Goal: Task Accomplishment & Management: Complete application form

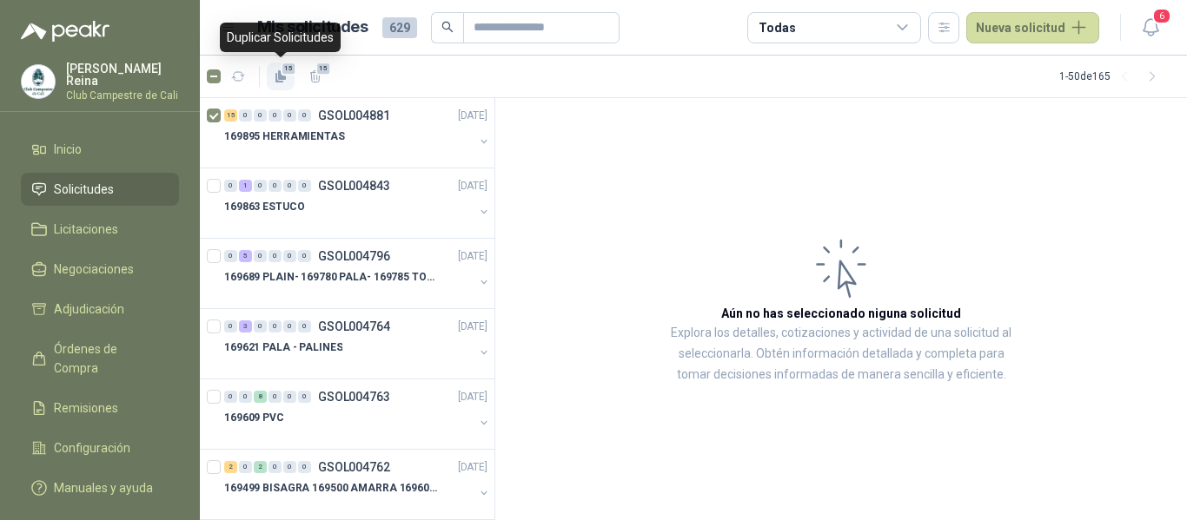
click at [281, 79] on icon "button" at bounding box center [282, 75] width 8 height 10
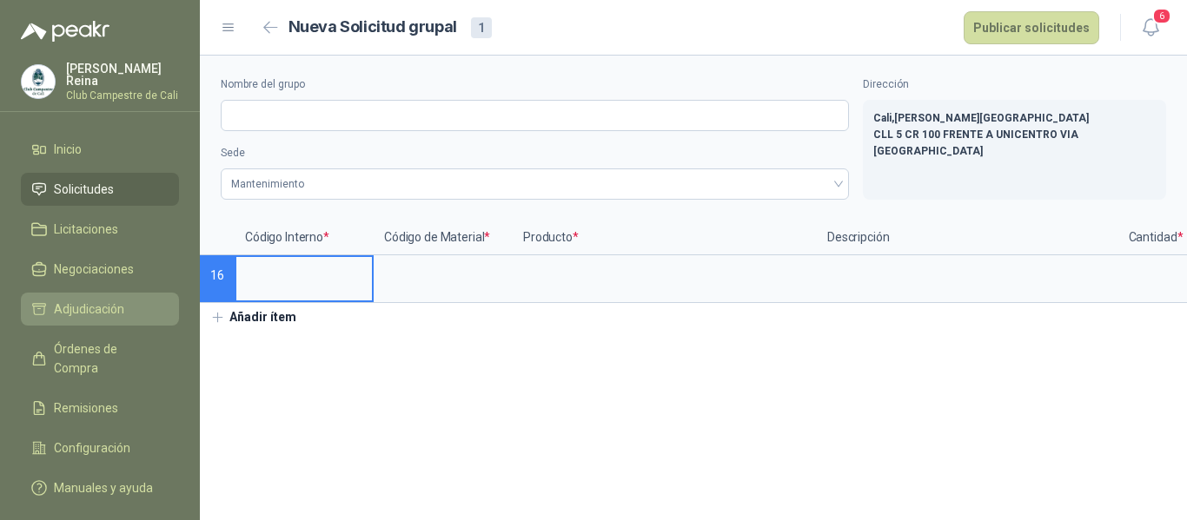
type input "**********"
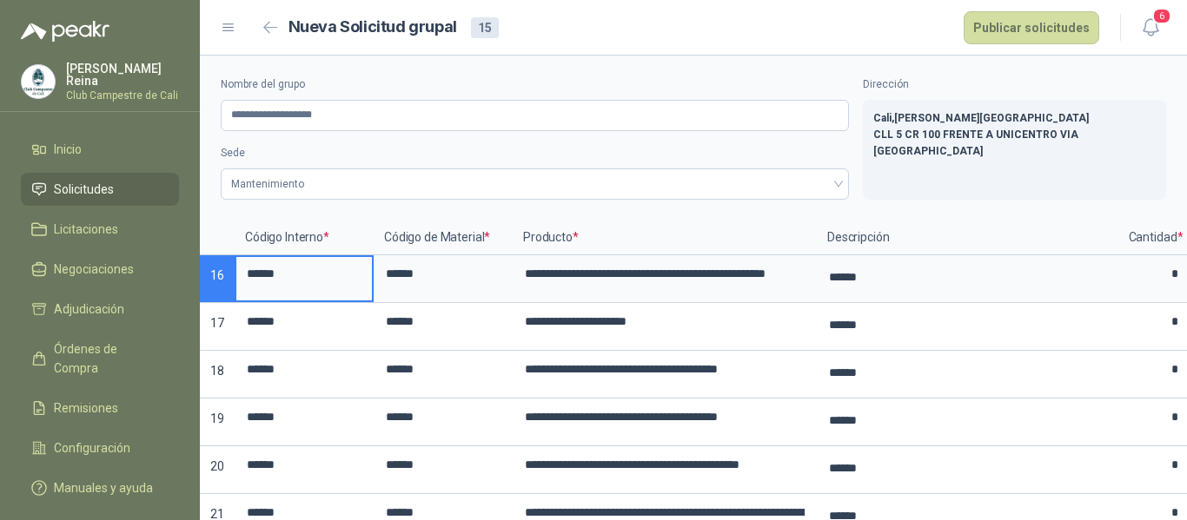
click at [102, 181] on span "Solicitudes" at bounding box center [84, 189] width 60 height 19
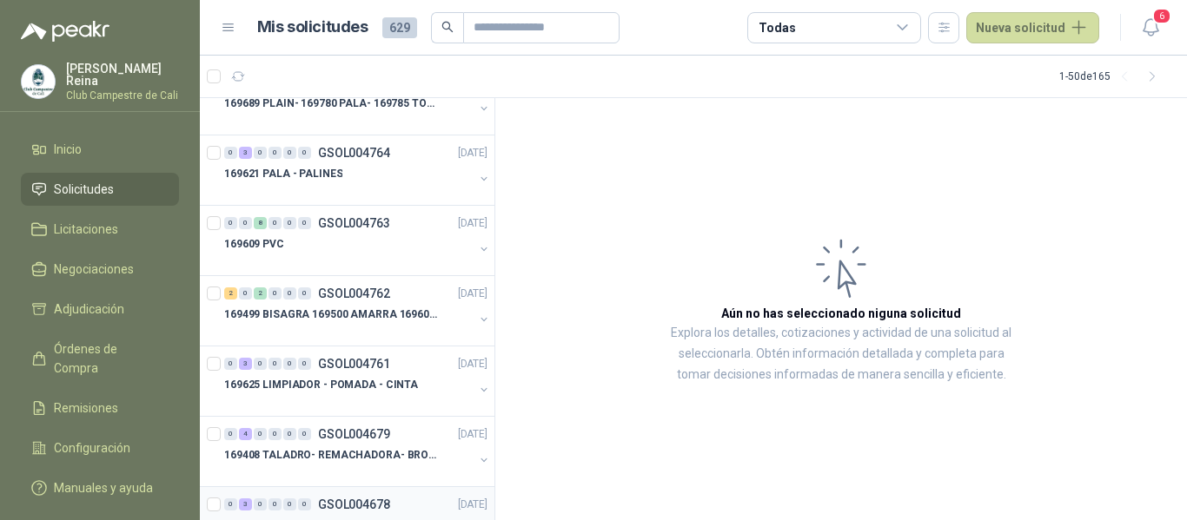
scroll to position [348, 0]
